Goal: Task Accomplishment & Management: Complete application form

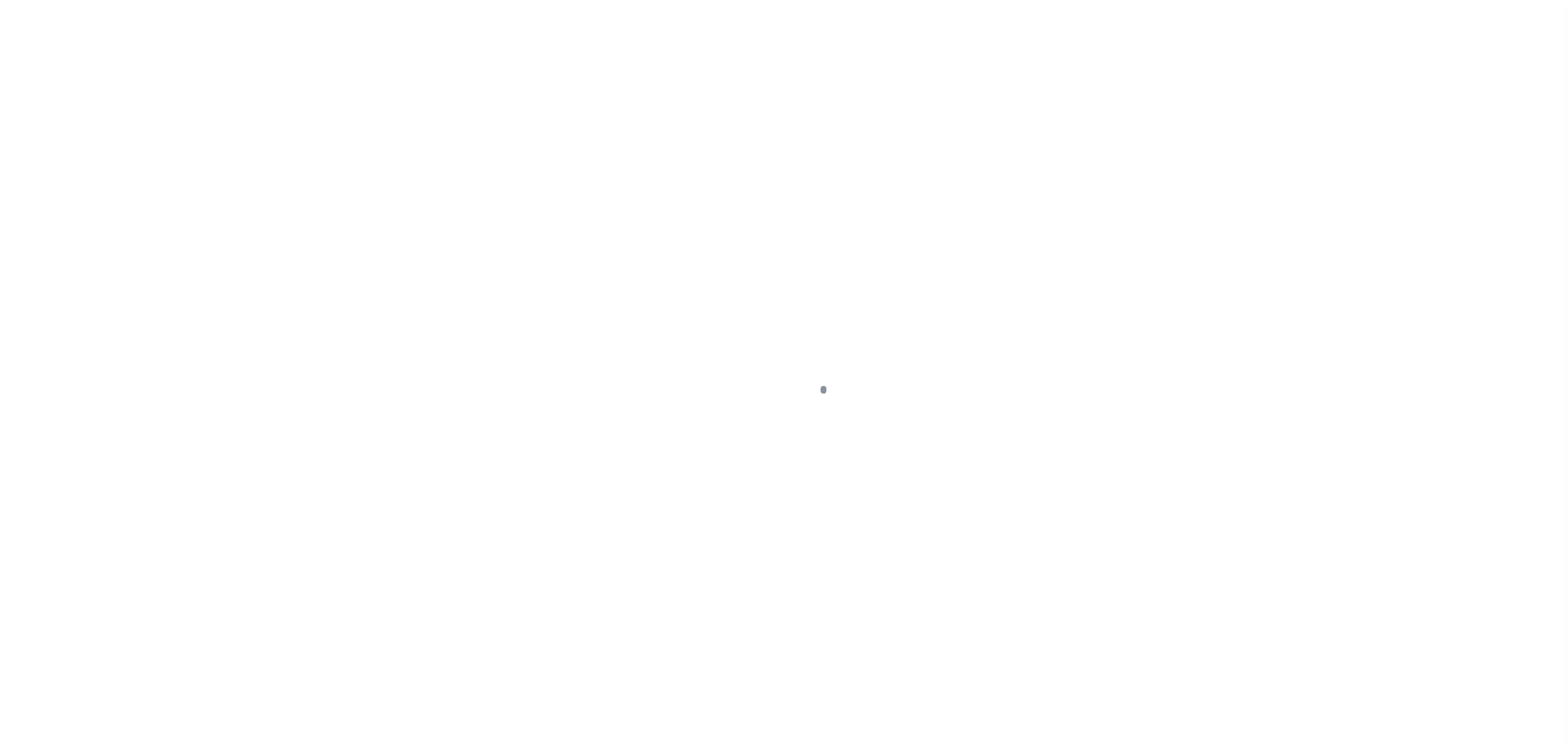
scroll to position [40, 0]
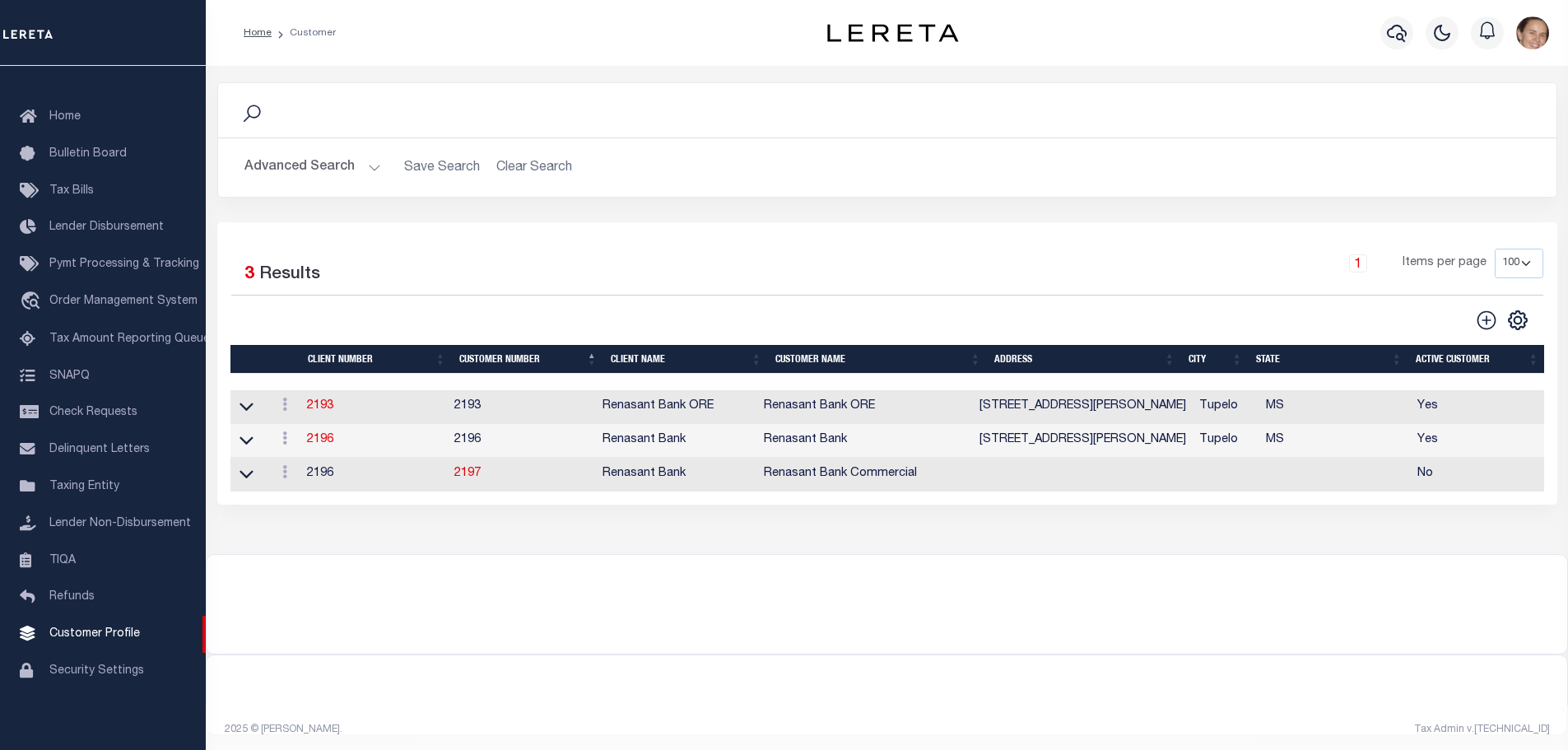
click at [366, 166] on button "Advanced Search" at bounding box center [313, 168] width 137 height 32
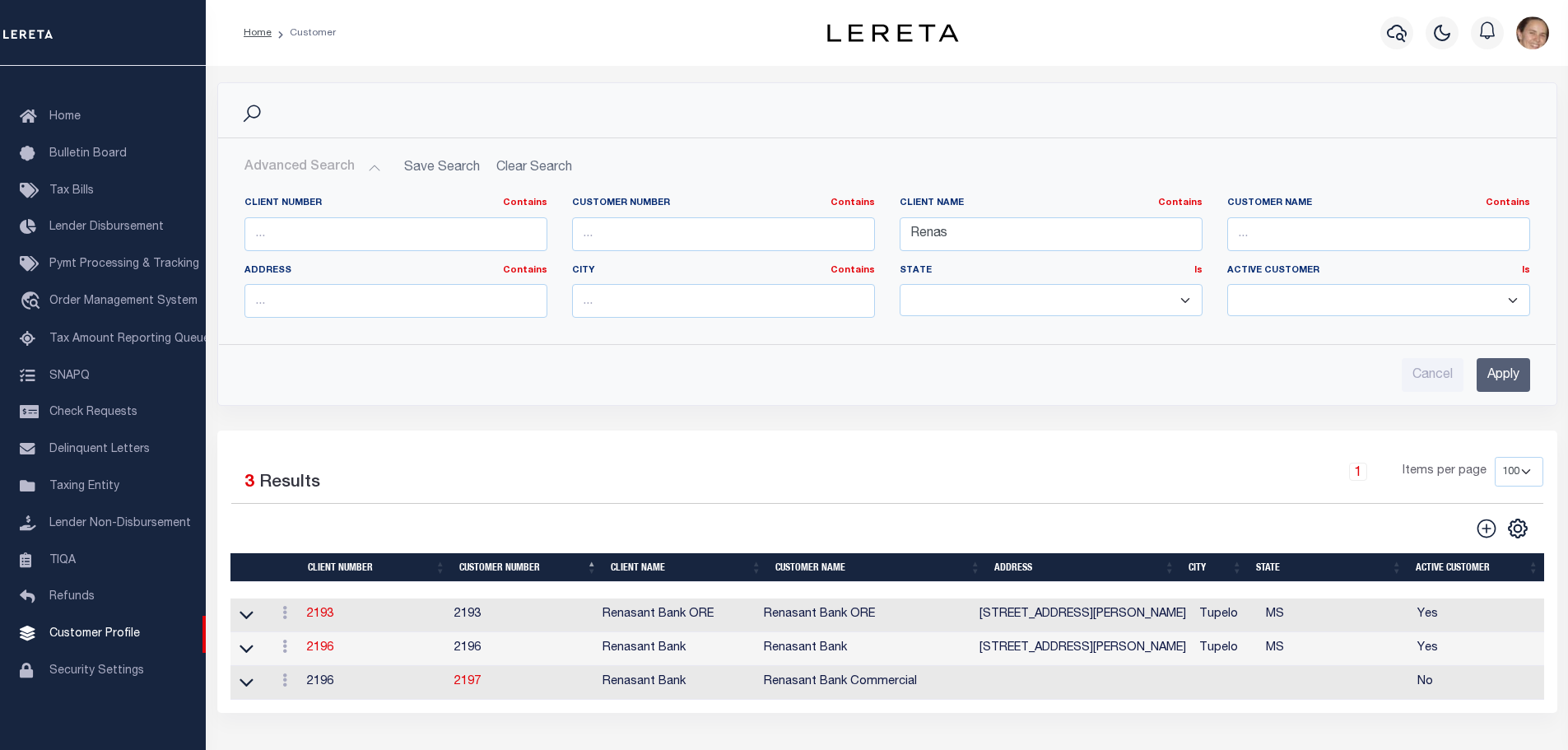
click at [1419, 394] on div "Advanced Search Save Search Clear Search CustomerSearchGridWrapper_dynamictable…" at bounding box center [887, 271] width 1339 height 266
click at [1422, 383] on input "Cancel" at bounding box center [1432, 375] width 62 height 34
checkbox input "true"
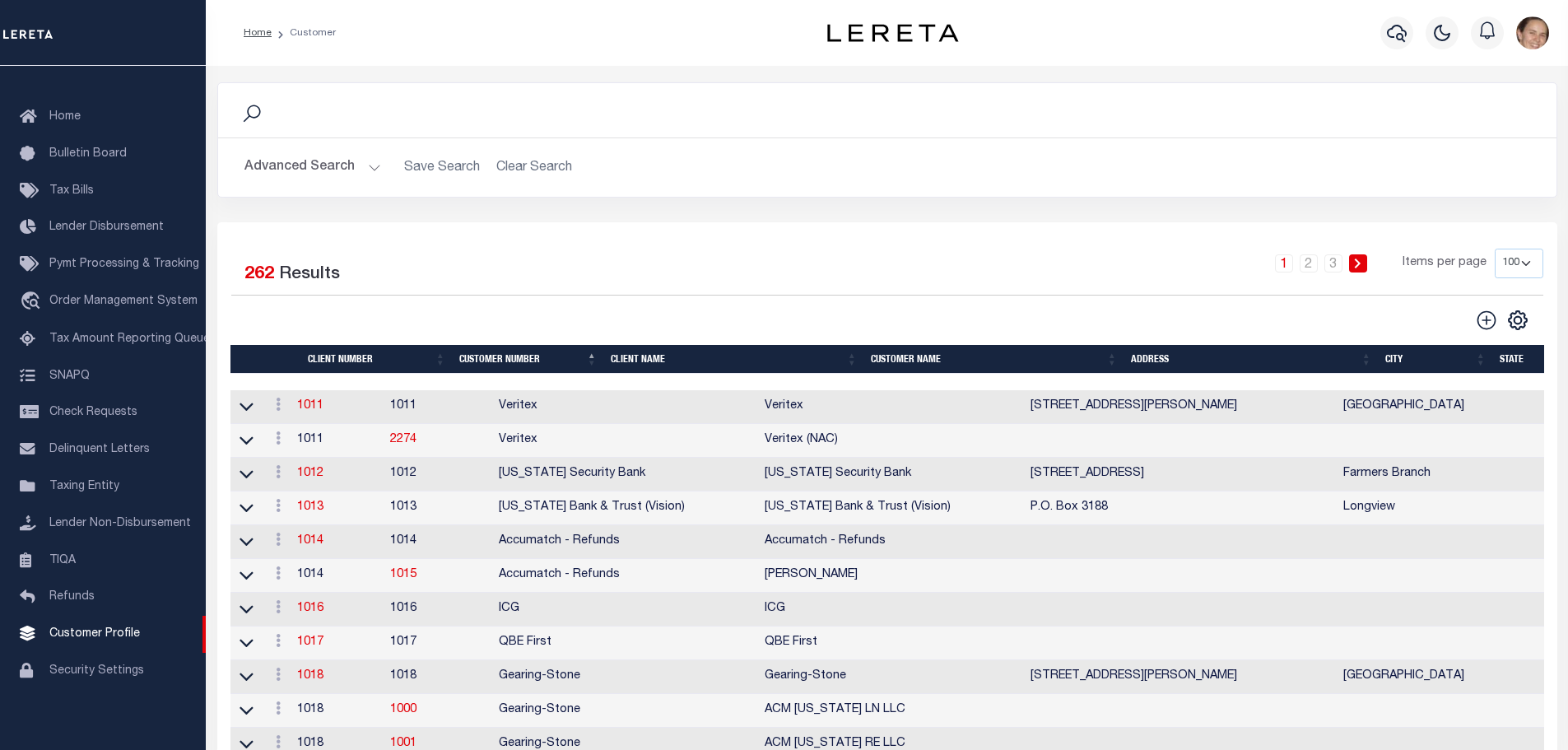
click at [373, 169] on button "Advanced Search" at bounding box center [313, 168] width 137 height 32
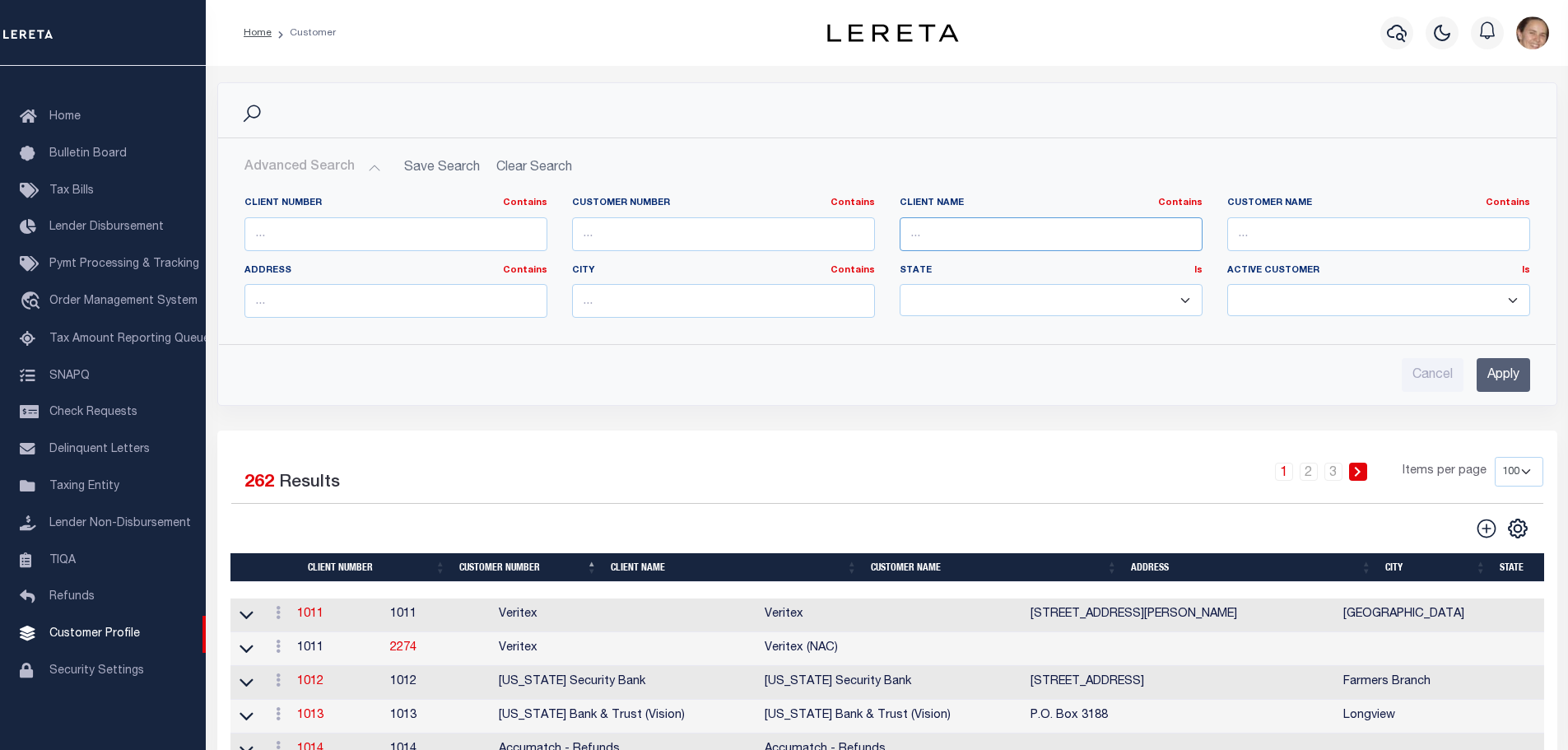
click at [1041, 245] on input "text" at bounding box center [1051, 234] width 303 height 34
type input "Winter Park National Bank"
click at [1505, 373] on input "Apply" at bounding box center [1504, 375] width 53 height 34
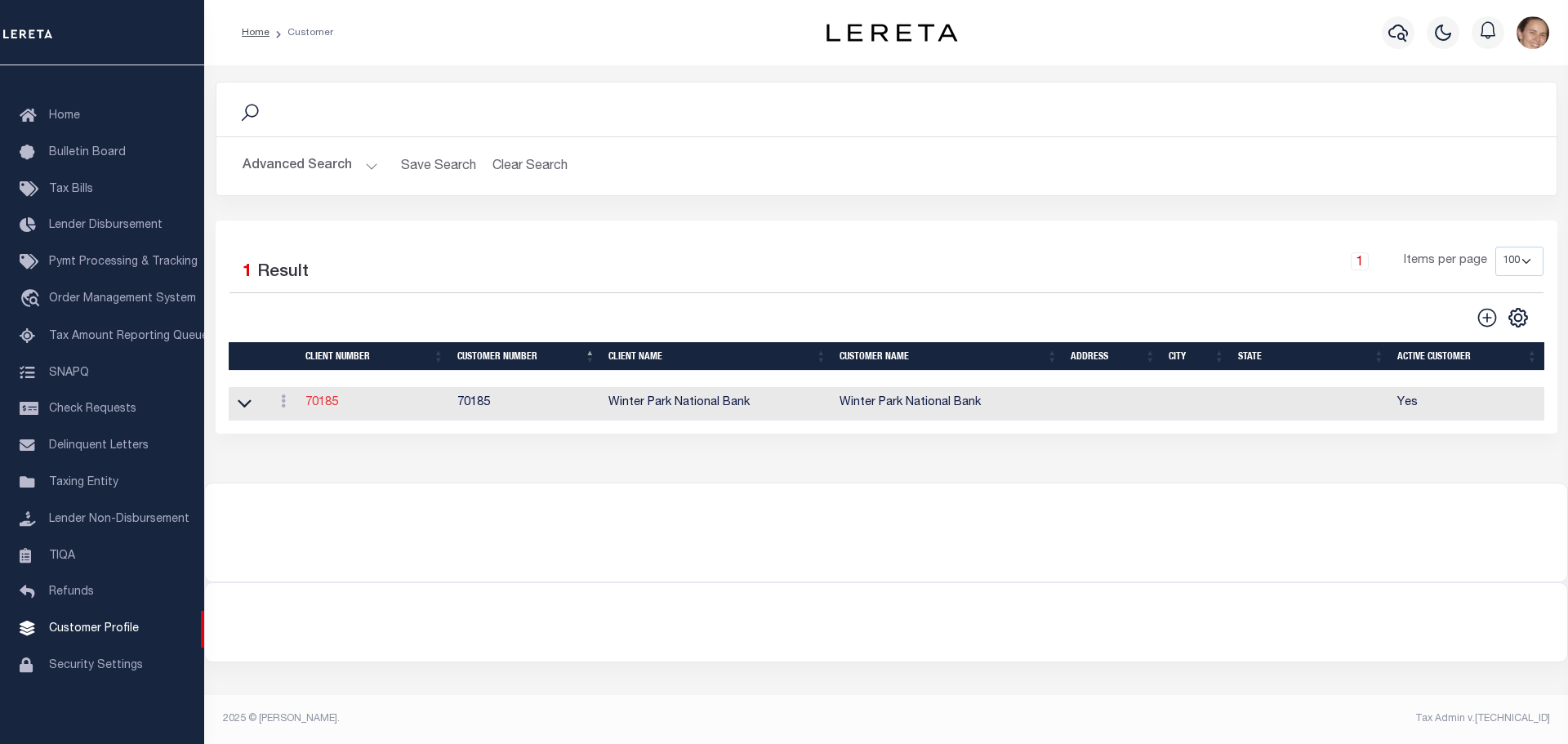
click at [320, 408] on link "70185" at bounding box center [321, 403] width 33 height 11
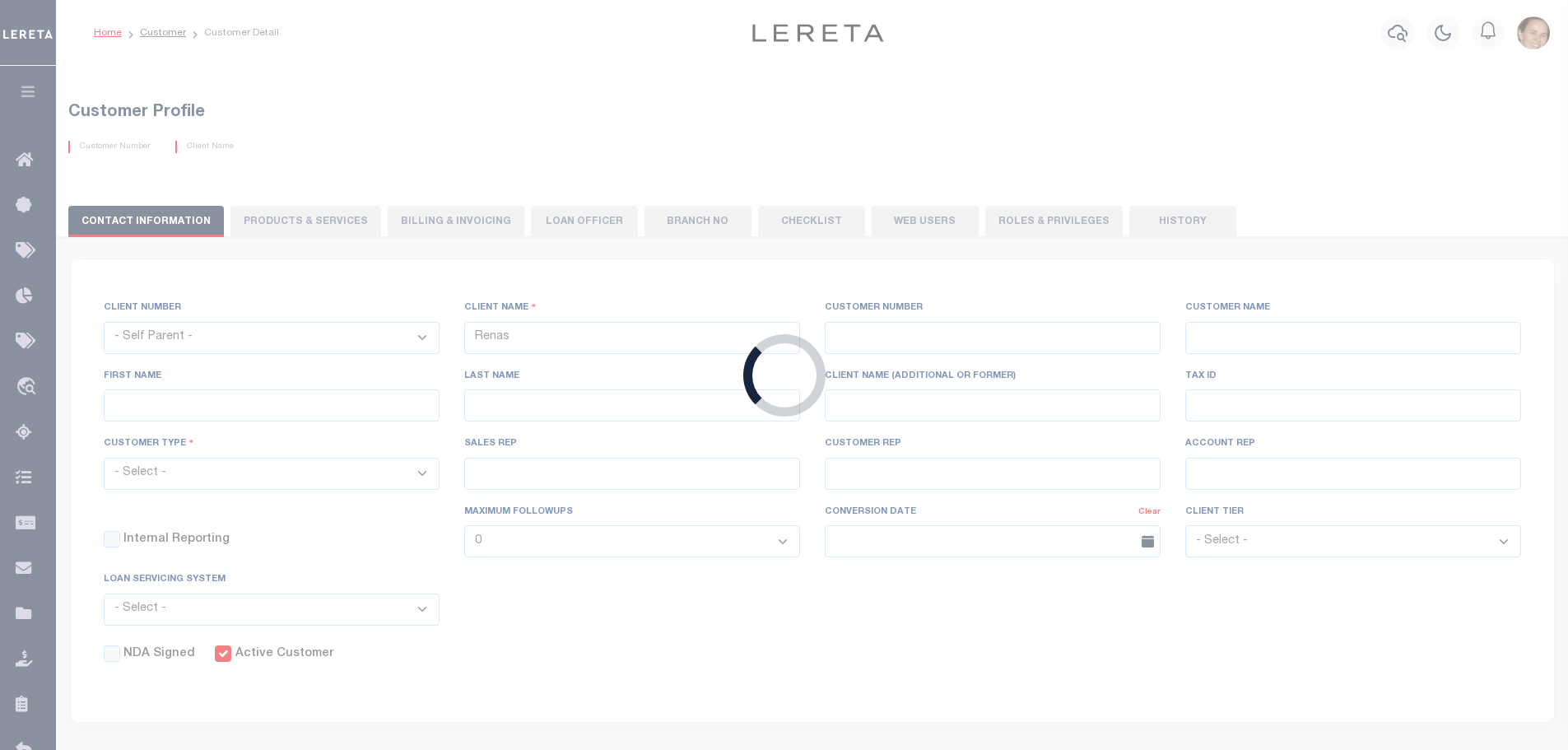
select select
type input "Winter Park National Bank"
type input "70185"
type input "Winter Park National Bank"
type input "[PERSON_NAME]"
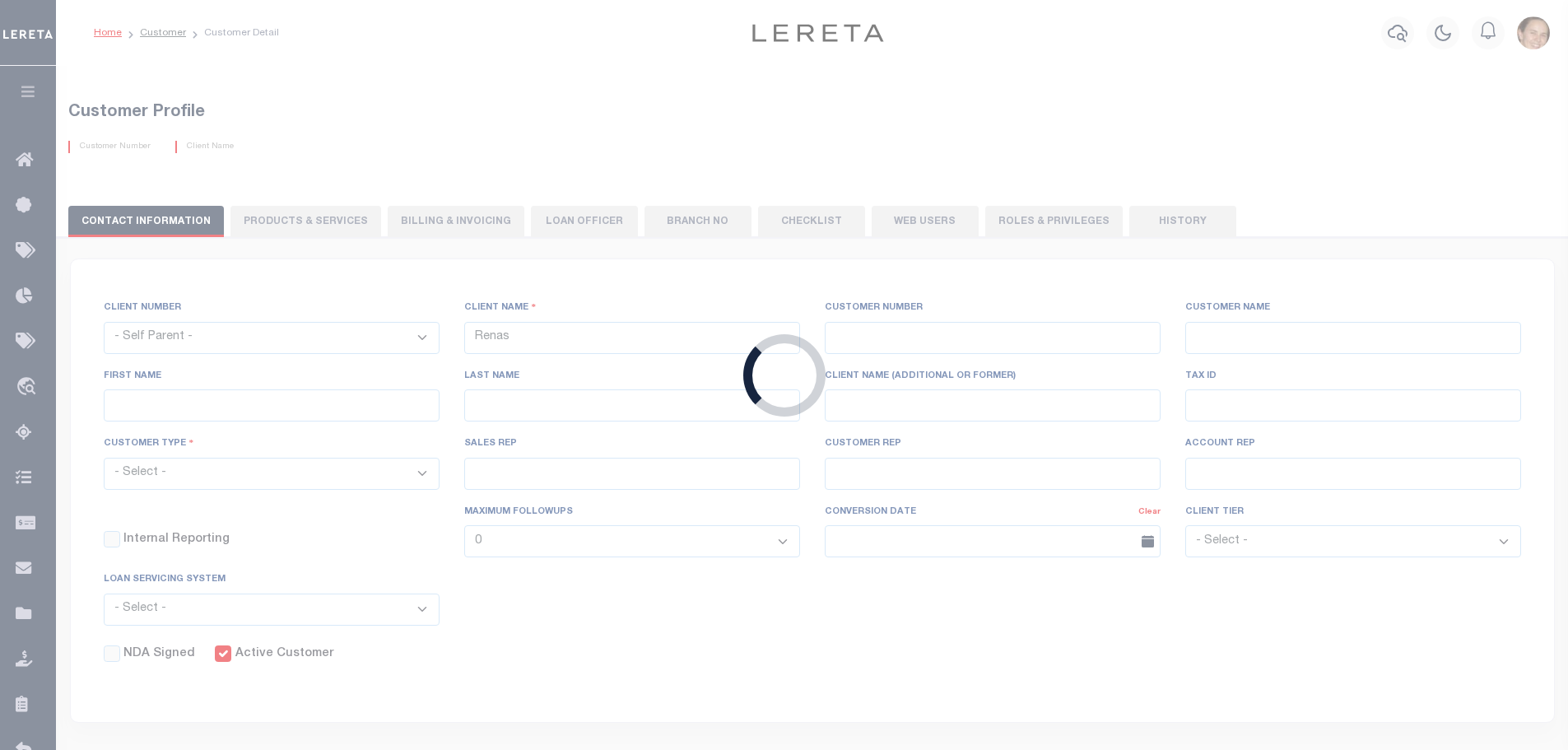
type input "[PERSON_NAME]"
select select "Residential"
type input "[PERSON_NAME]"
type input "Customer Service"
type input "[DATE]"
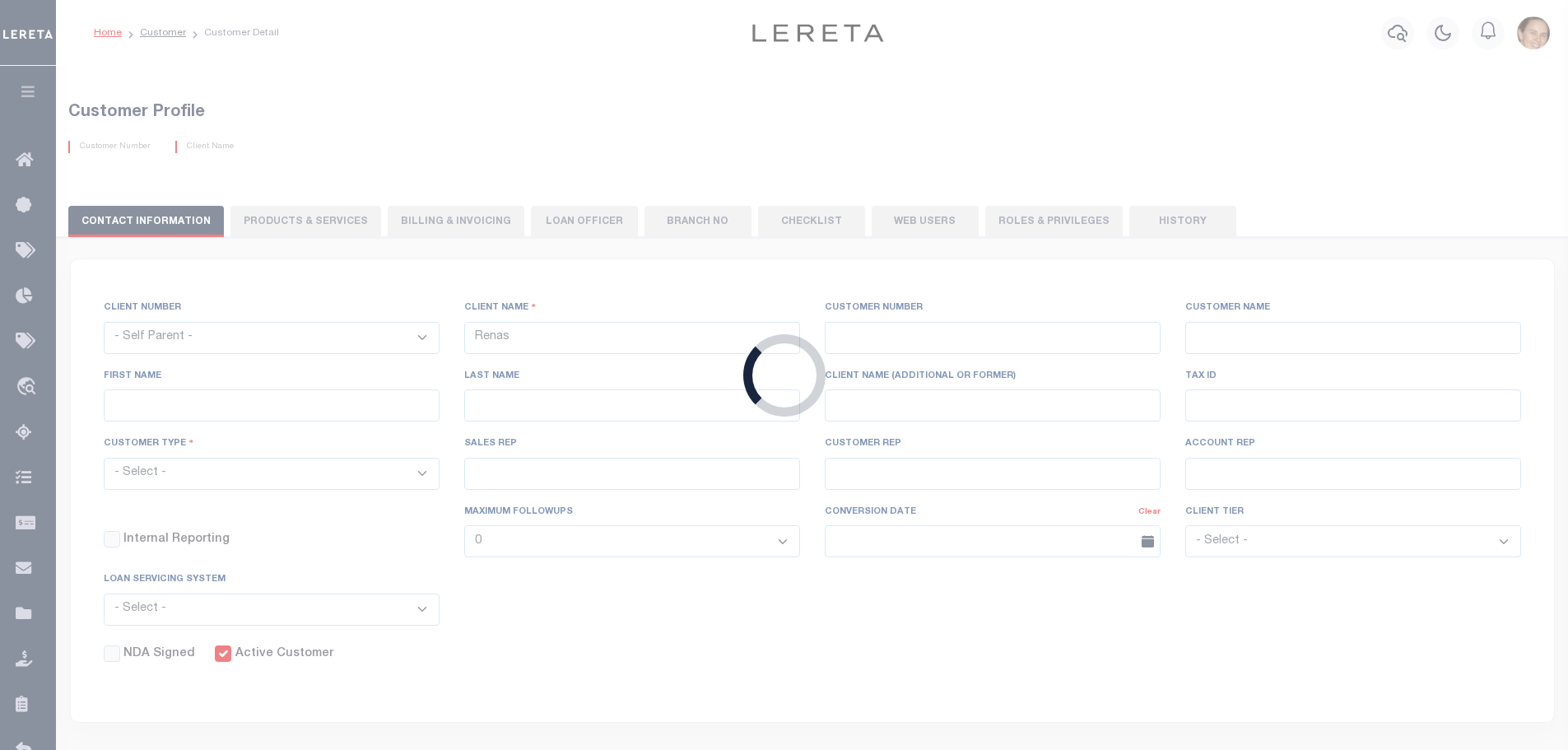
select select "Tier 3"
checkbox input "true"
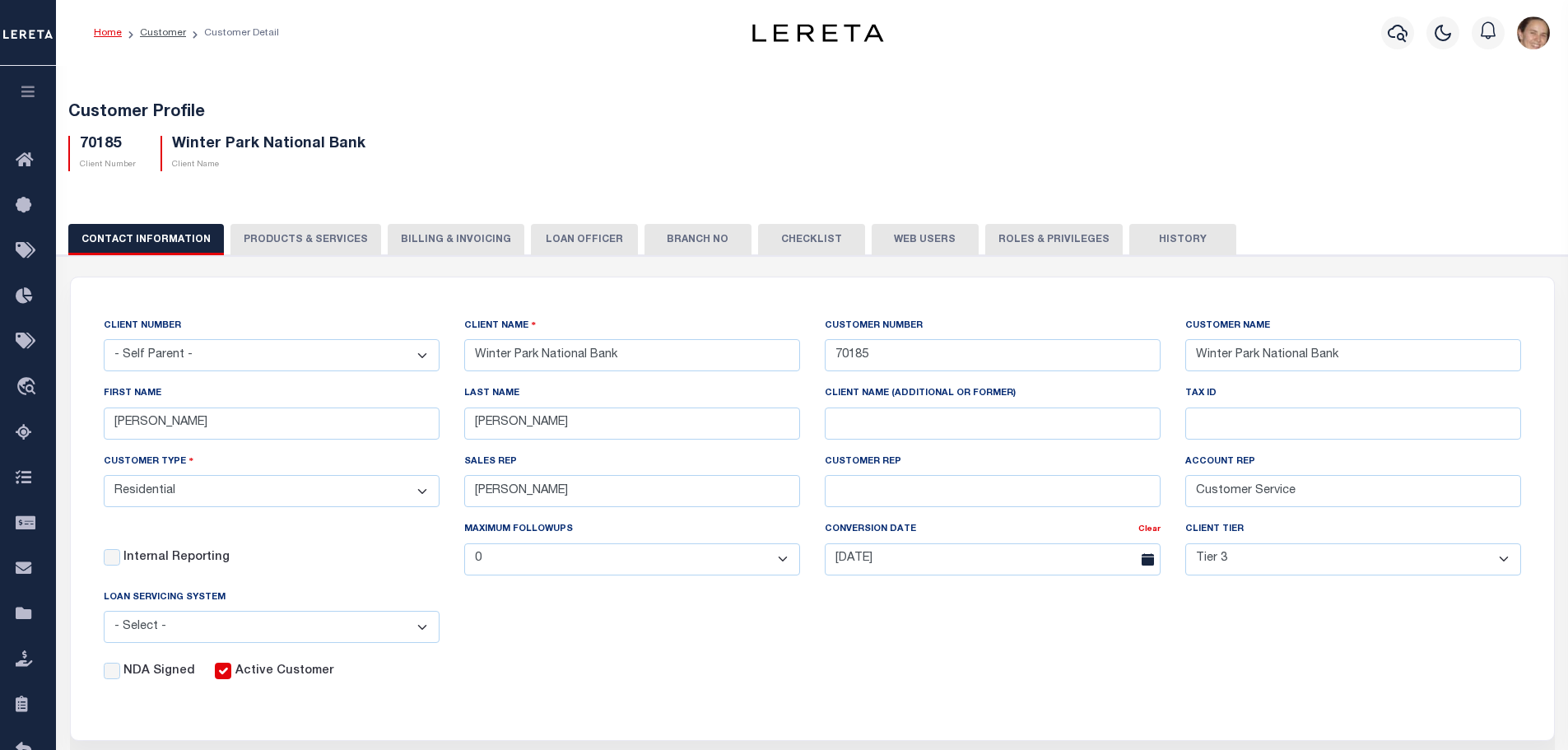
click at [888, 241] on button "Web Users" at bounding box center [925, 239] width 107 height 31
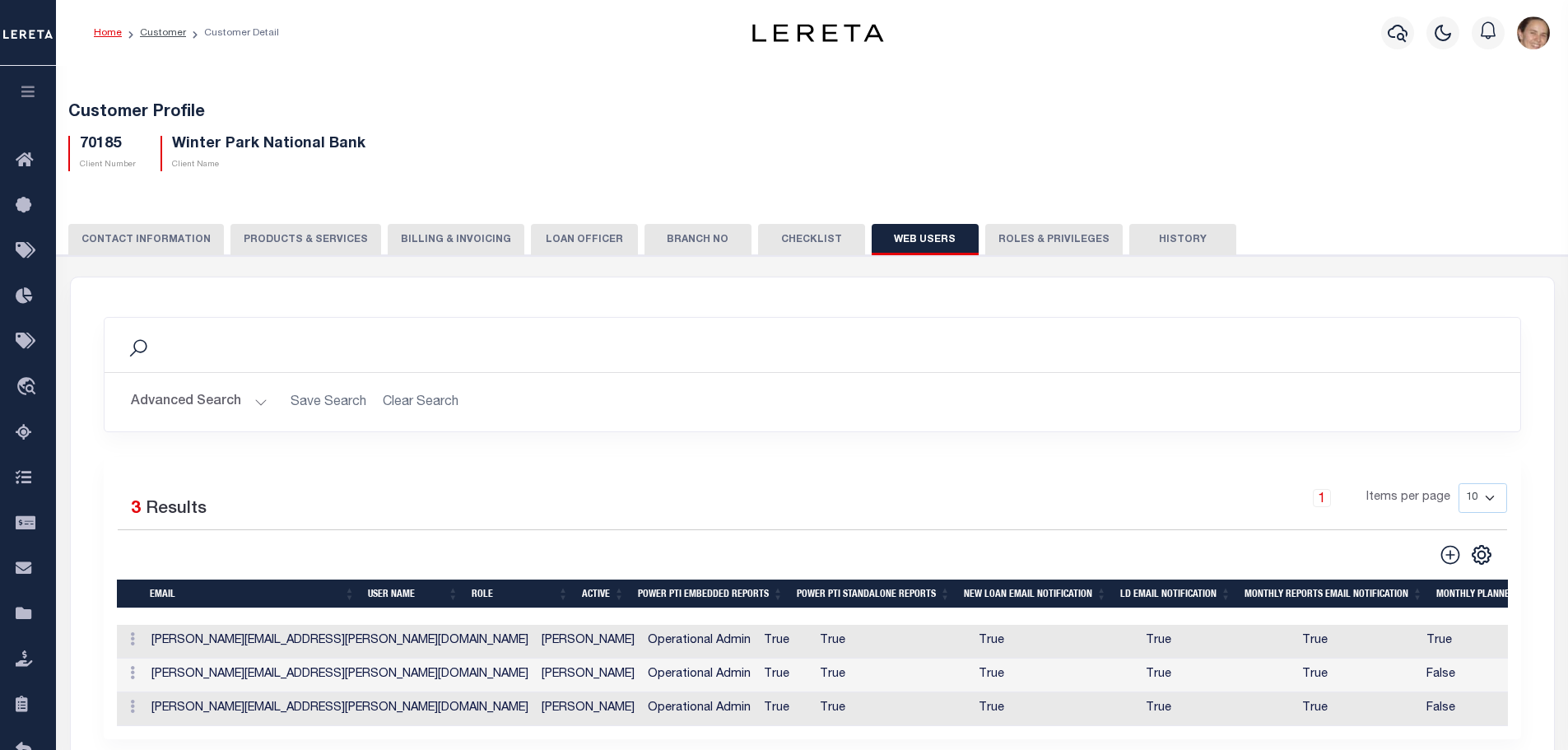
click at [397, 237] on button "Billing & Invoicing" at bounding box center [456, 239] width 137 height 31
